Goal: Information Seeking & Learning: Learn about a topic

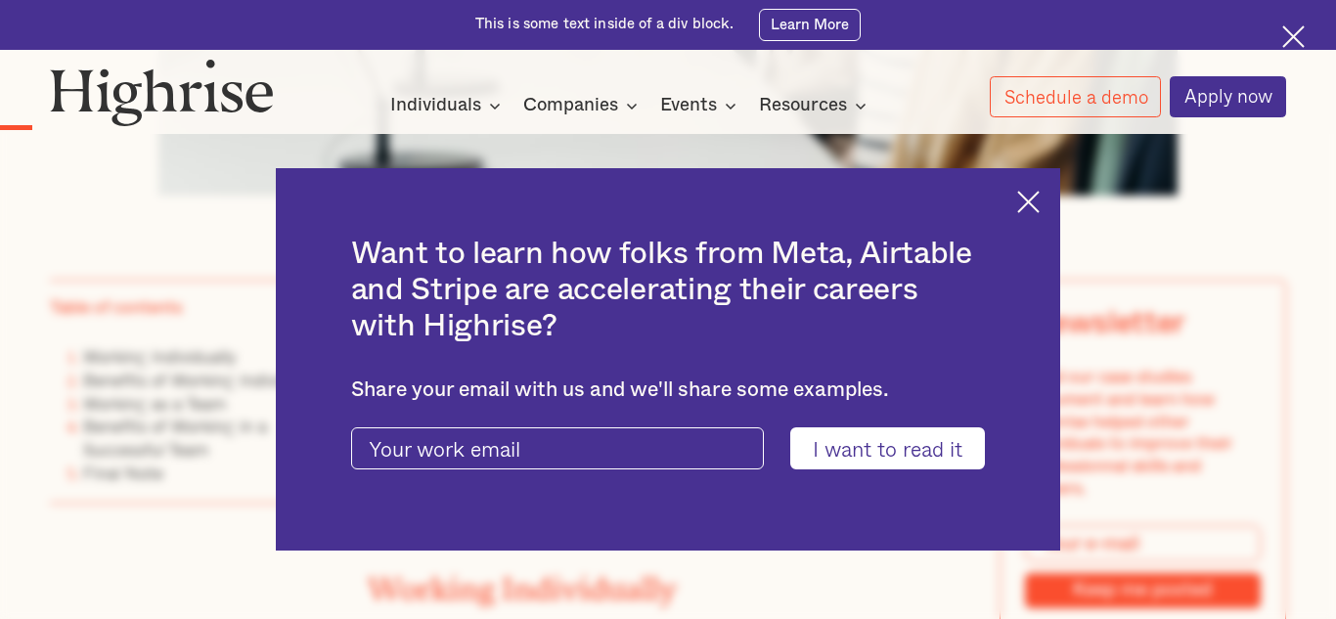
scroll to position [1174, 0]
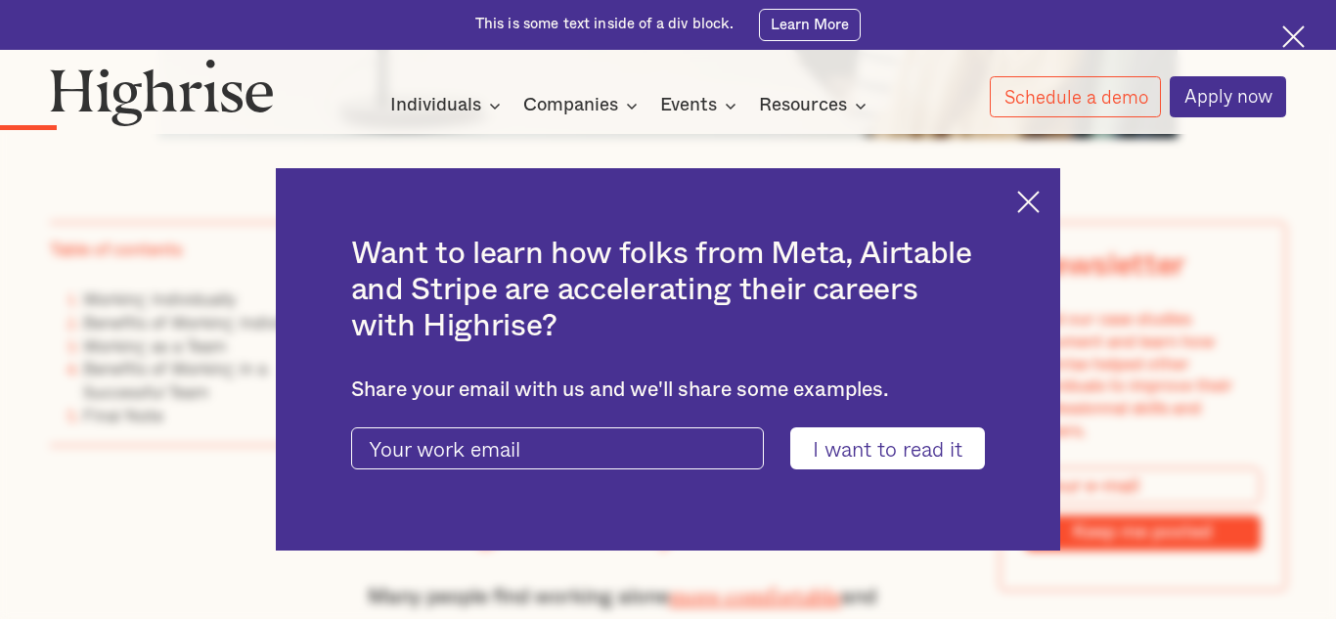
click at [1031, 205] on img at bounding box center [1028, 202] width 22 height 22
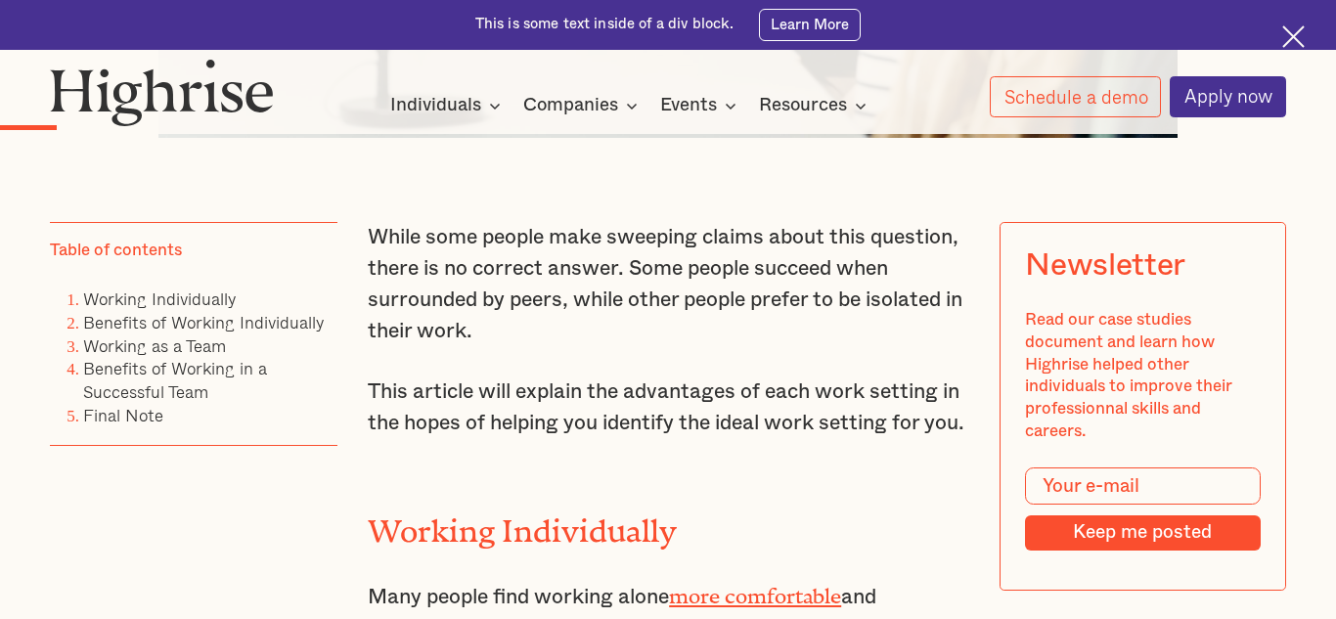
drag, startPoint x: 367, startPoint y: 235, endPoint x: 955, endPoint y: 458, distance: 628.8
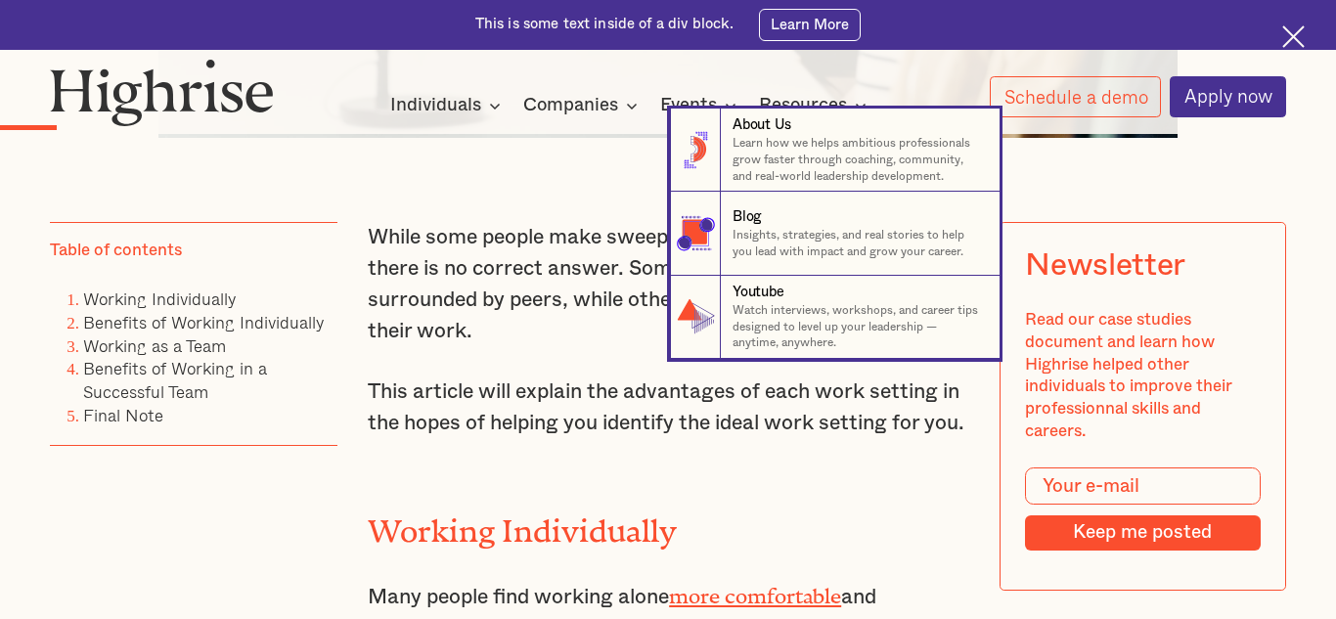
click at [574, 188] on nav "8 About Us Learn how we helps ambitious professionals grow faster through coach…" at bounding box center [668, 234] width 1336 height 250
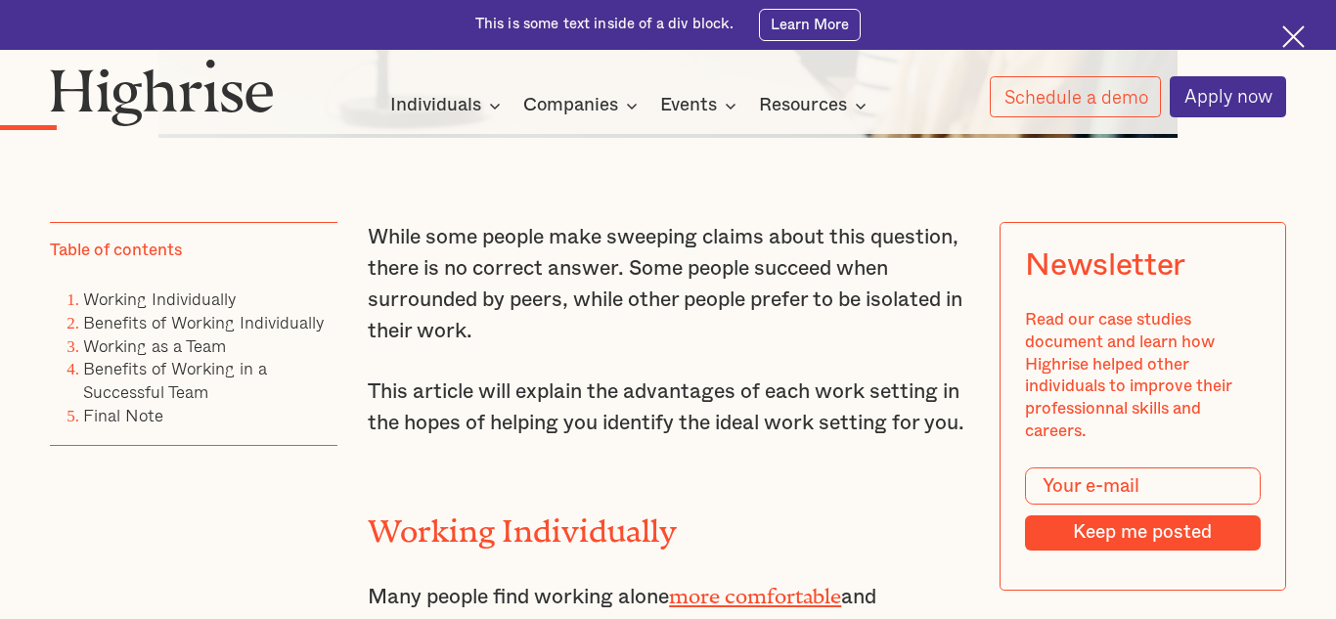
drag, startPoint x: 367, startPoint y: 234, endPoint x: 969, endPoint y: 445, distance: 638.5
click at [691, 245] on p "While some people make sweeping claims about this question, there is no correct…" at bounding box center [668, 284] width 601 height 125
click at [627, 253] on p "While some people make sweeping claims about this question, there is no correct…" at bounding box center [668, 284] width 601 height 125
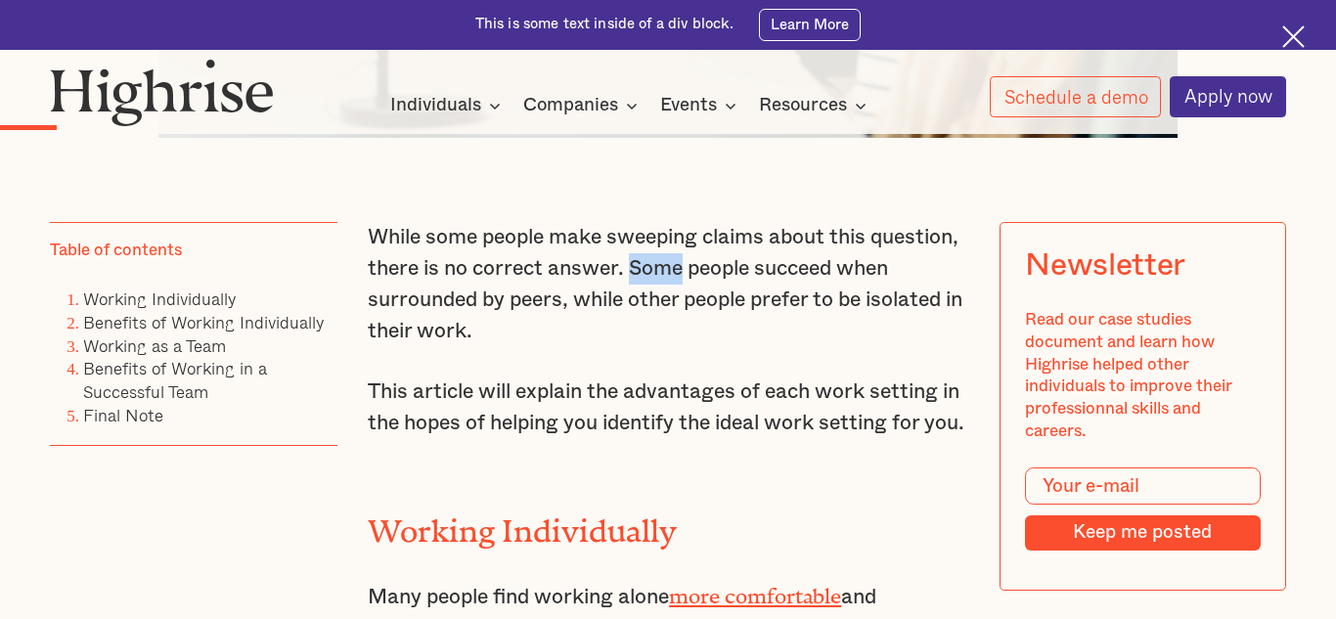
click at [404, 235] on p "While some people make sweeping claims about this question, there is no correct…" at bounding box center [668, 284] width 601 height 125
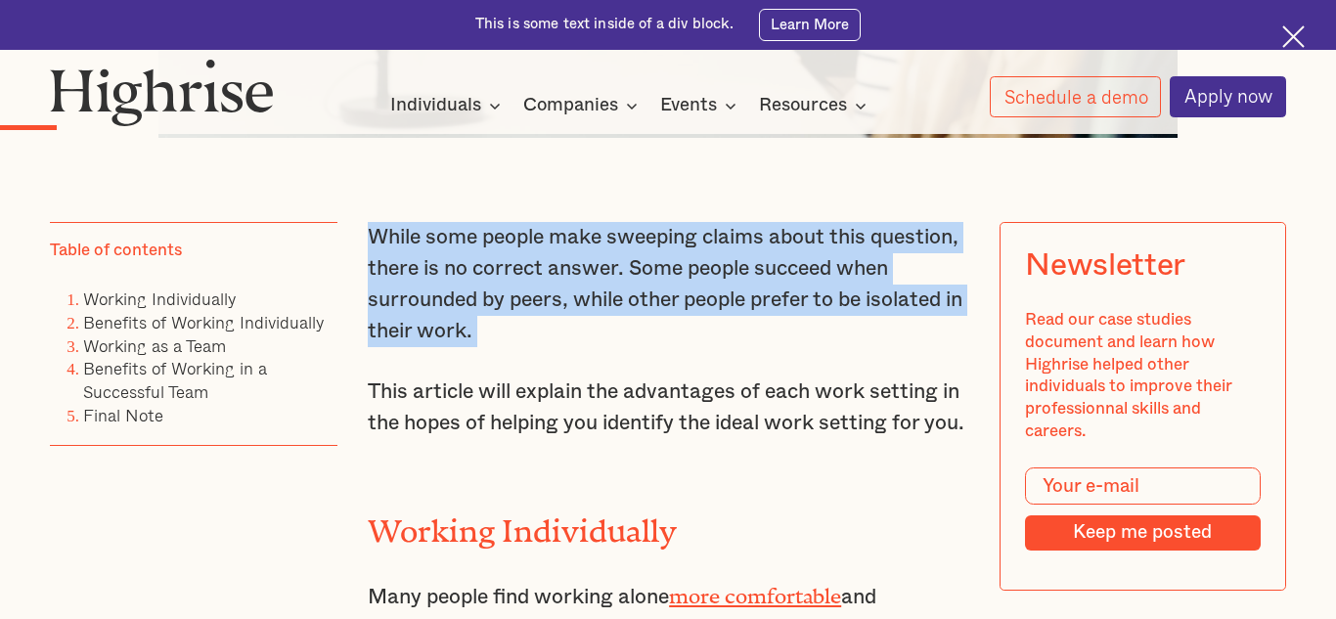
click at [404, 235] on p "While some people make sweeping claims about this question, there is no correct…" at bounding box center [668, 284] width 601 height 125
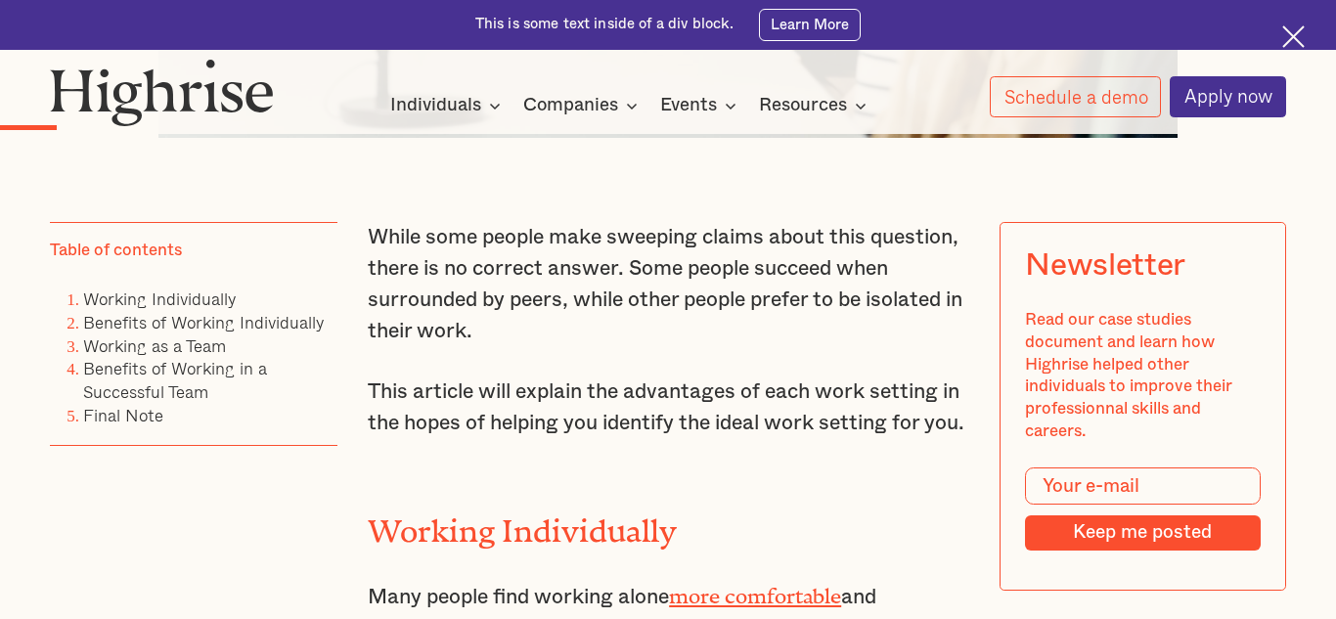
click at [404, 235] on p "While some people make sweeping claims about this question, there is no correct…" at bounding box center [668, 284] width 601 height 125
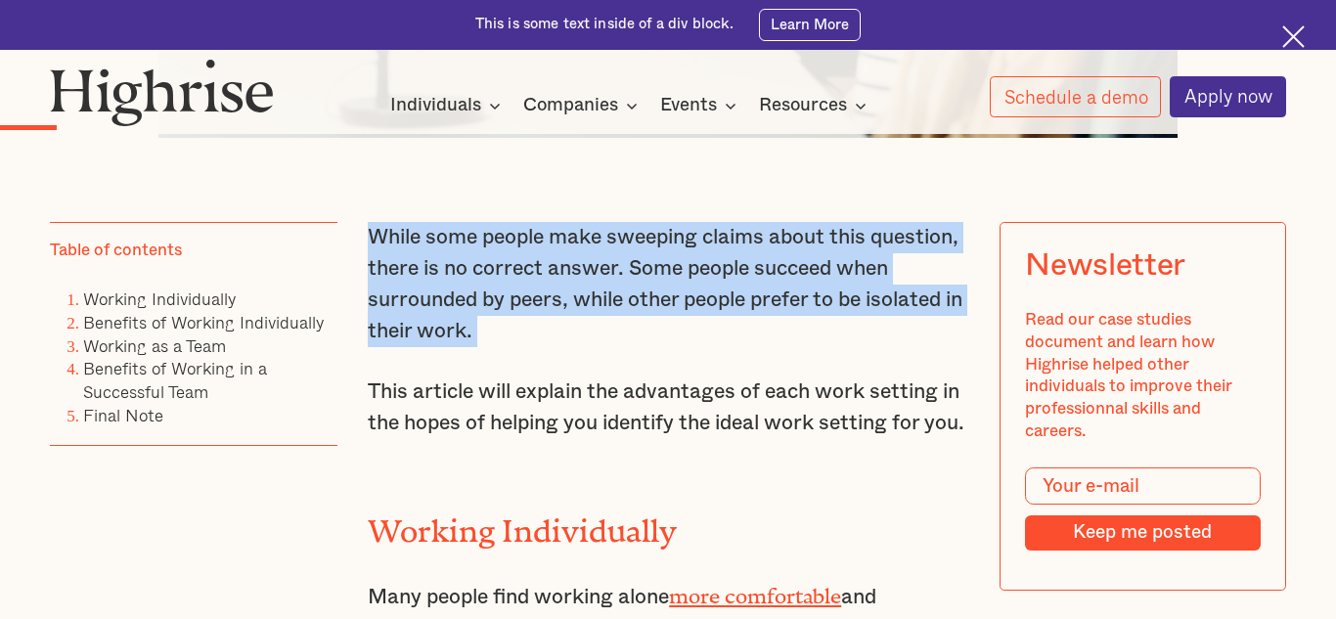
click at [409, 392] on p "This article will explain the advantages of each work setting in the hopes of h…" at bounding box center [668, 408] width 601 height 63
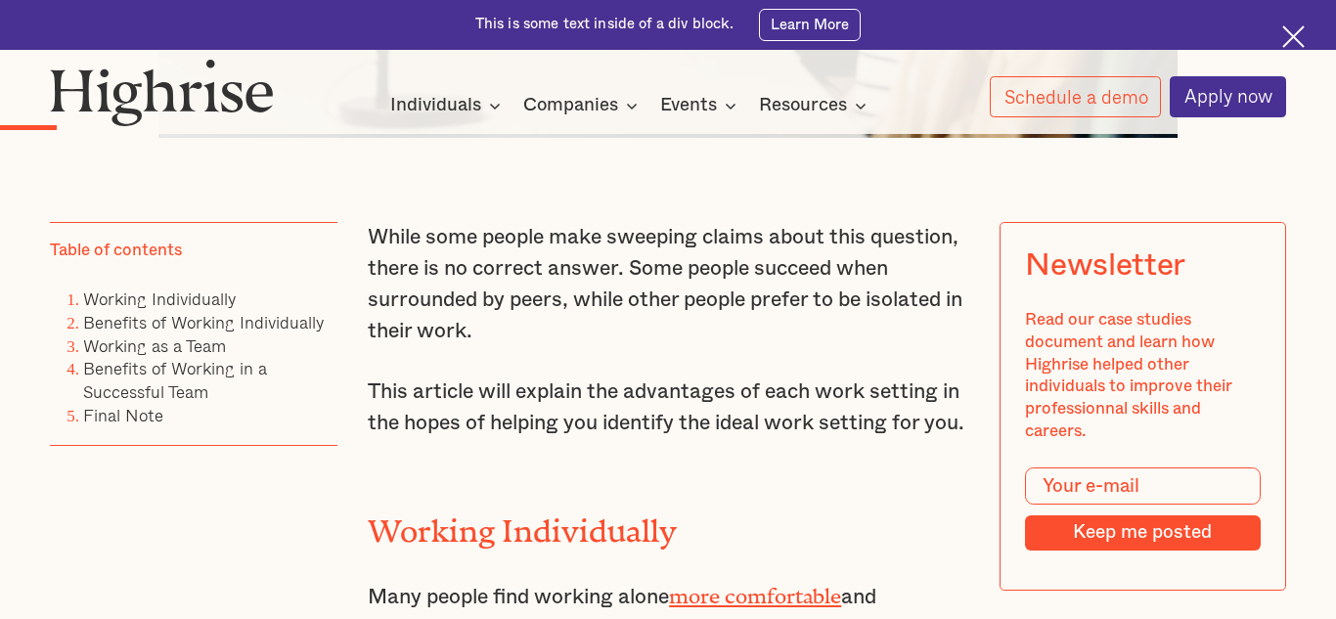
click at [409, 392] on p "This article will explain the advantages of each work setting in the hopes of h…" at bounding box center [668, 408] width 601 height 63
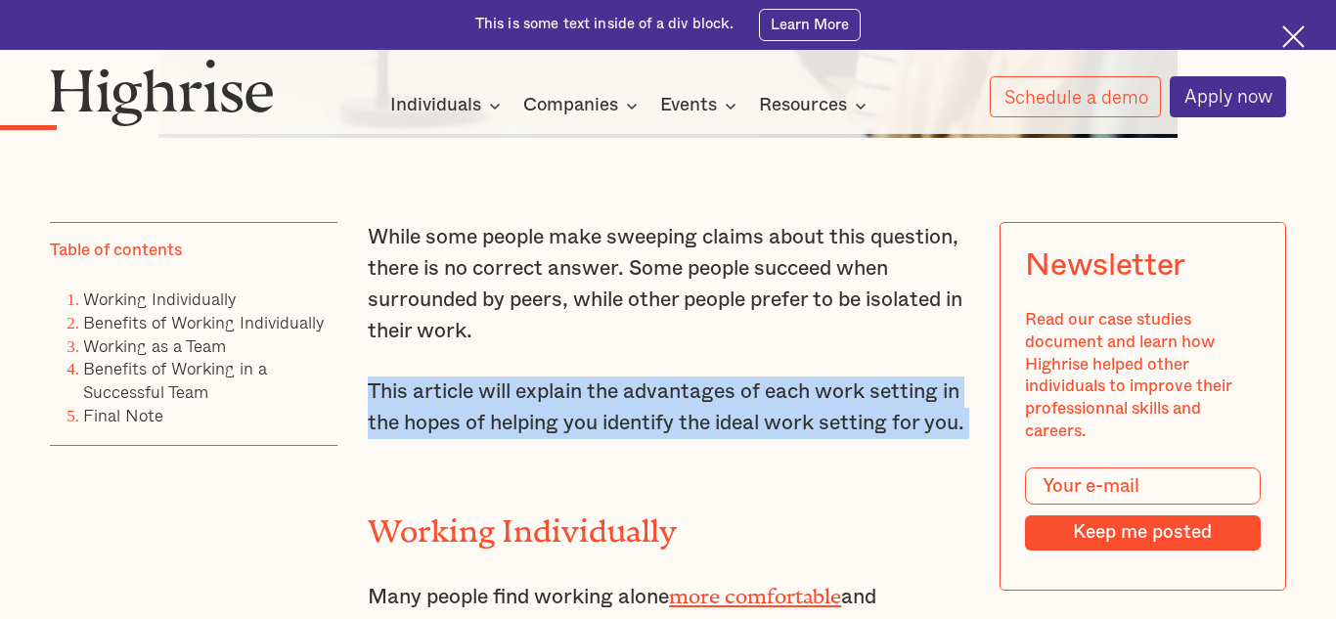
click at [409, 392] on p "This article will explain the advantages of each work setting in the hopes of h…" at bounding box center [668, 408] width 601 height 63
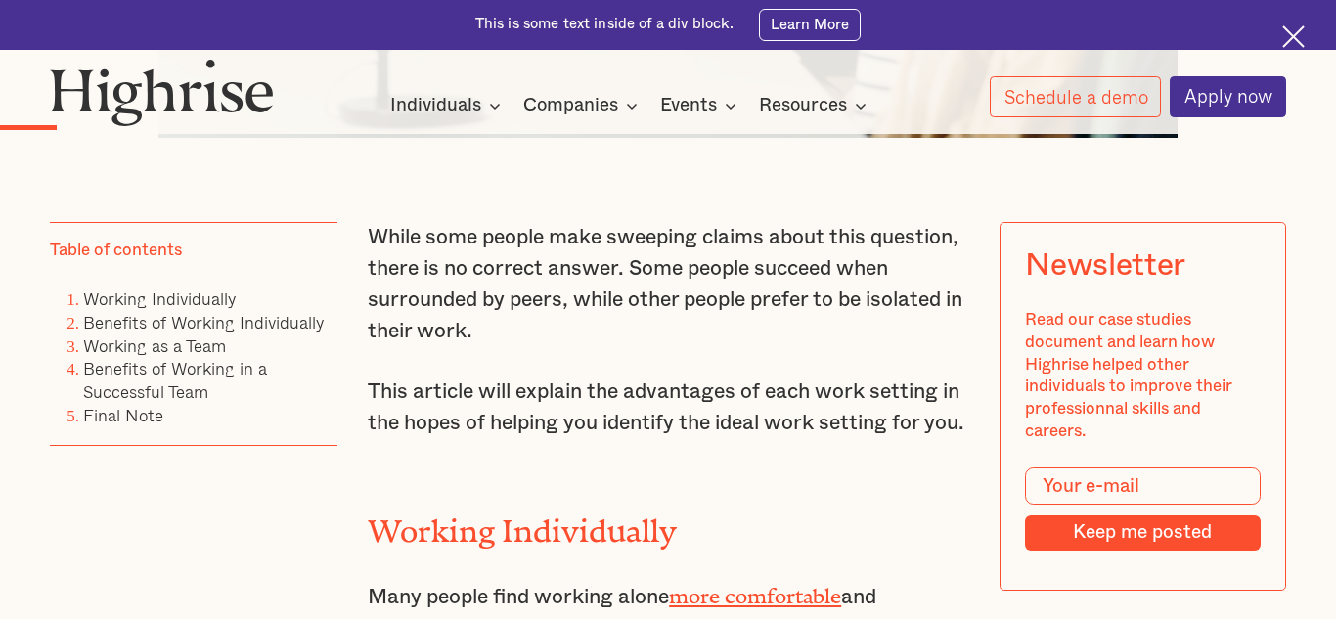
click at [409, 392] on p "This article will explain the advantages of each work setting in the hopes of h…" at bounding box center [668, 408] width 601 height 63
drag, startPoint x: 370, startPoint y: 233, endPoint x: 899, endPoint y: 464, distance: 577.4
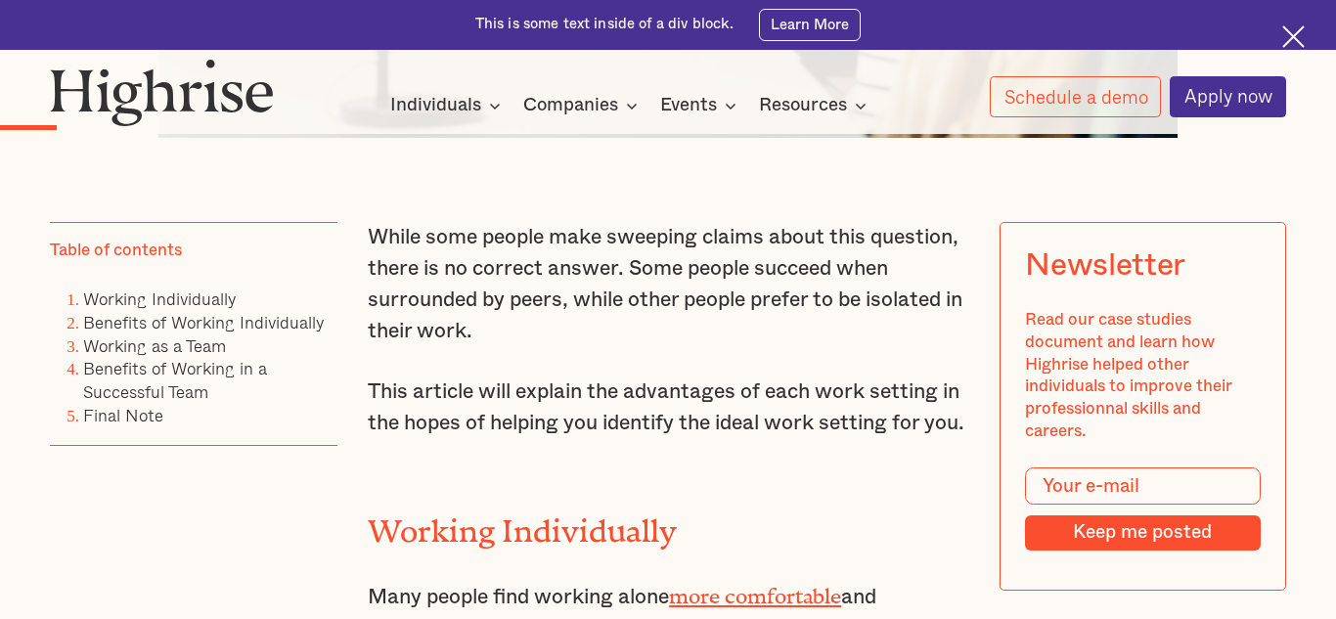
copy div "While some people make sweeping claims about this question, there is no correct…"
